Goal: Task Accomplishment & Management: Use online tool/utility

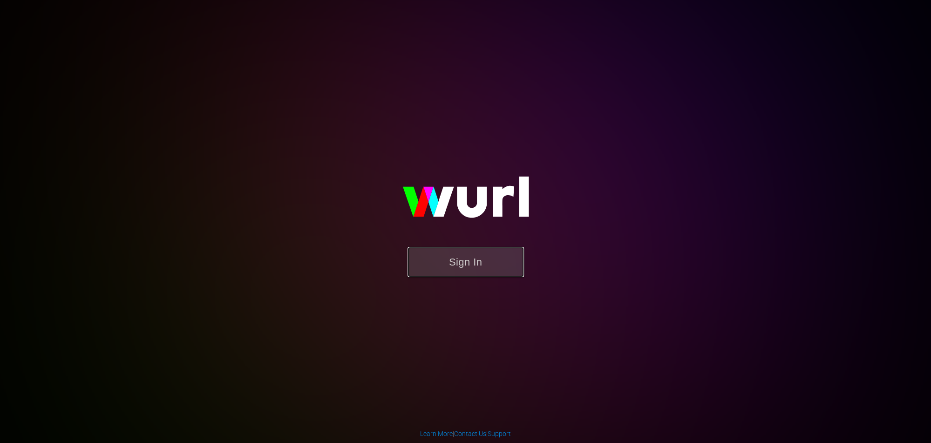
click at [460, 270] on button "Sign In" at bounding box center [465, 262] width 116 height 30
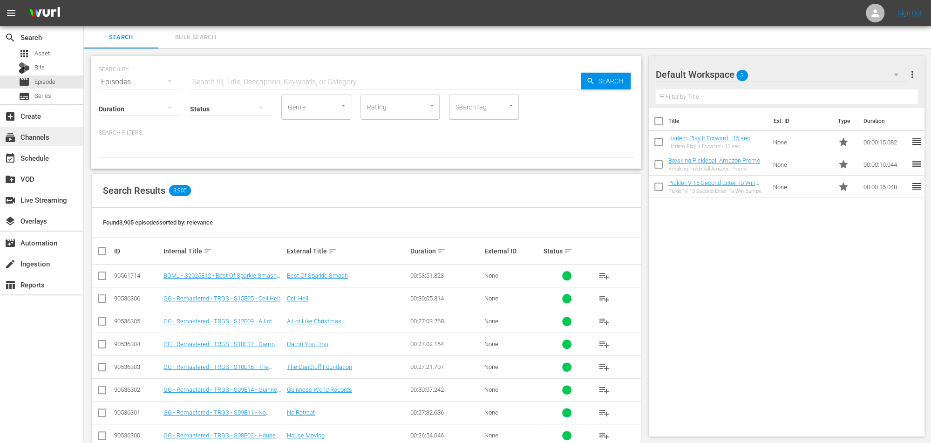
click at [34, 139] on div "subscriptions Channels" at bounding box center [26, 135] width 52 height 8
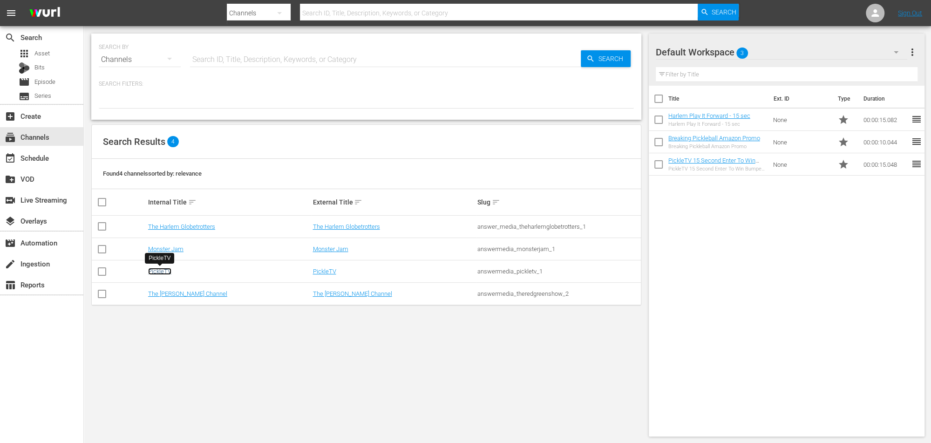
click at [157, 269] on link "PickleTV" at bounding box center [159, 271] width 23 height 7
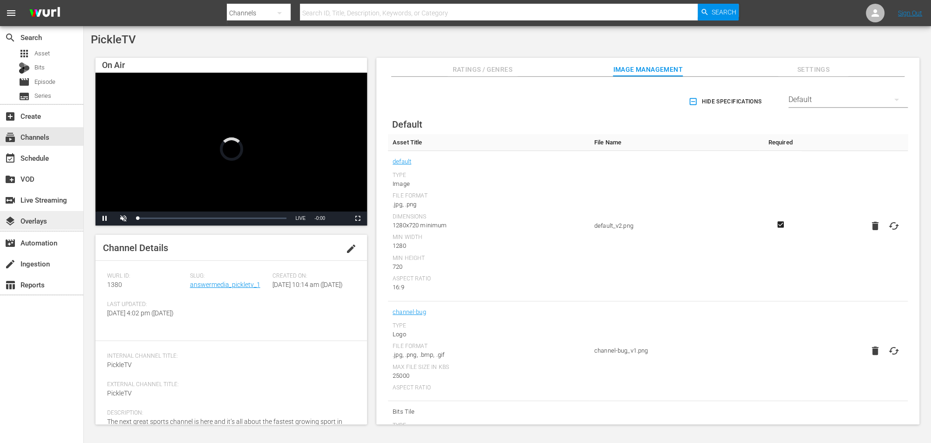
click at [38, 222] on div "layers Overlays" at bounding box center [26, 219] width 52 height 8
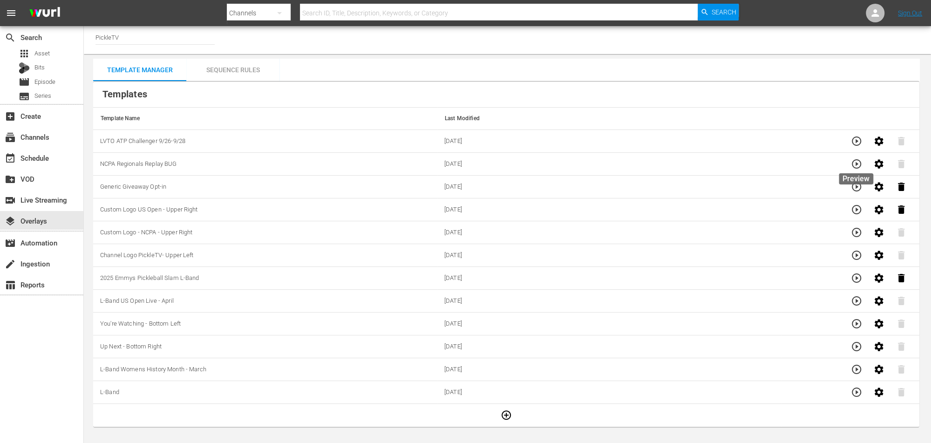
click at [854, 162] on icon "button" at bounding box center [856, 163] width 11 height 11
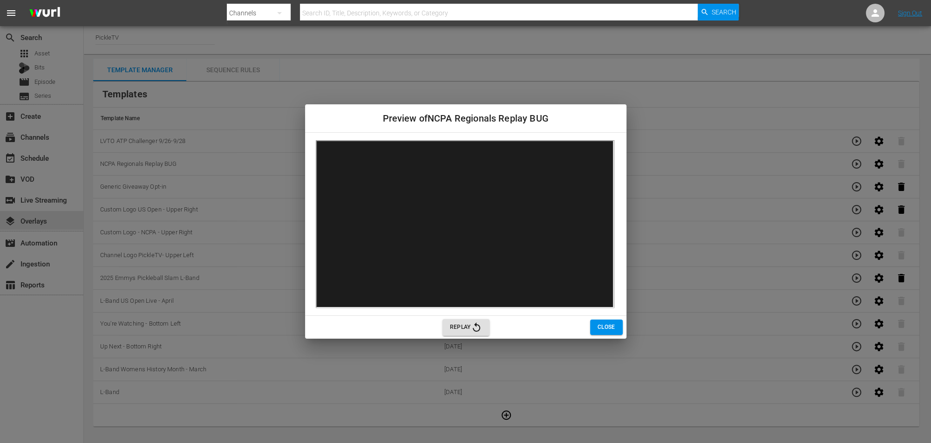
click at [602, 325] on span "Close" at bounding box center [606, 327] width 18 height 10
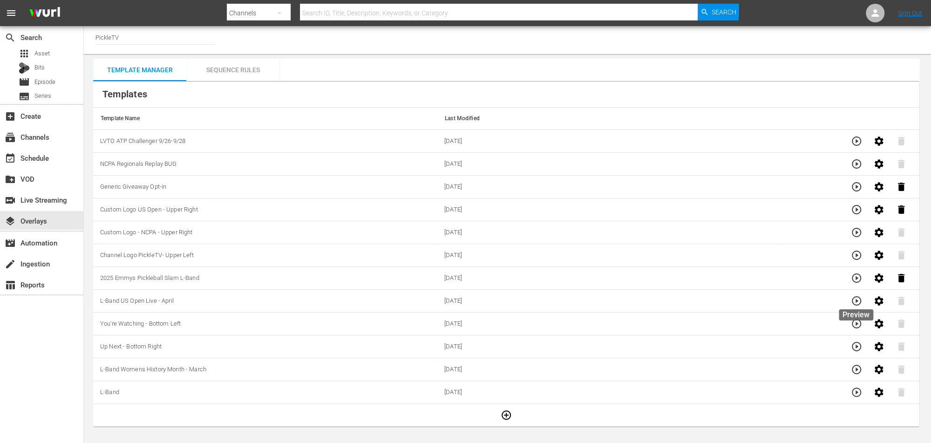
click at [856, 296] on icon "button" at bounding box center [855, 300] width 9 height 9
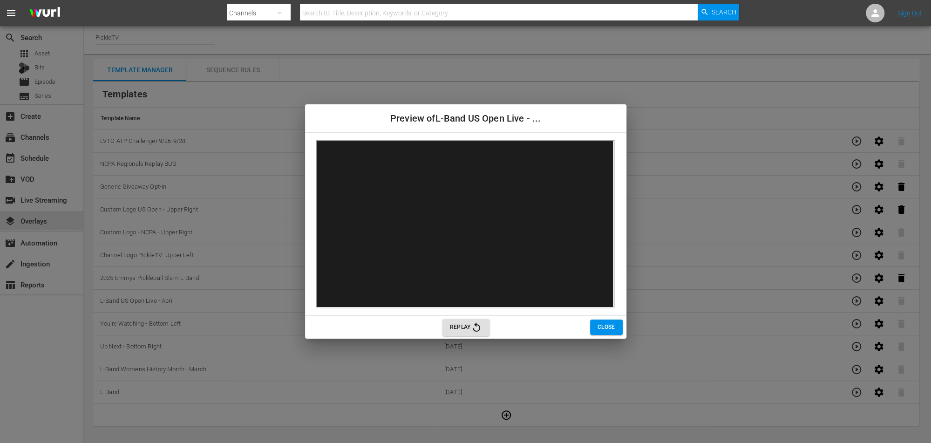
click at [600, 326] on span "Close" at bounding box center [606, 327] width 18 height 10
